Goal: Find contact information: Find contact information

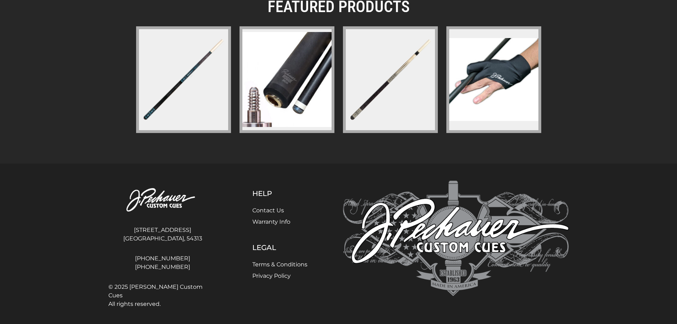
scroll to position [1045, 0]
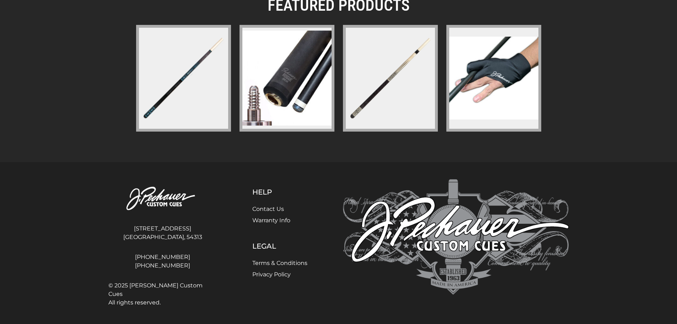
click at [281, 209] on link "Contact Us" at bounding box center [268, 208] width 32 height 7
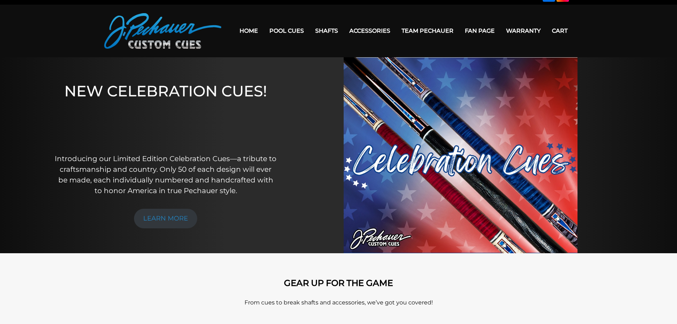
scroll to position [13, 0]
